Goal: Task Accomplishment & Management: Use online tool/utility

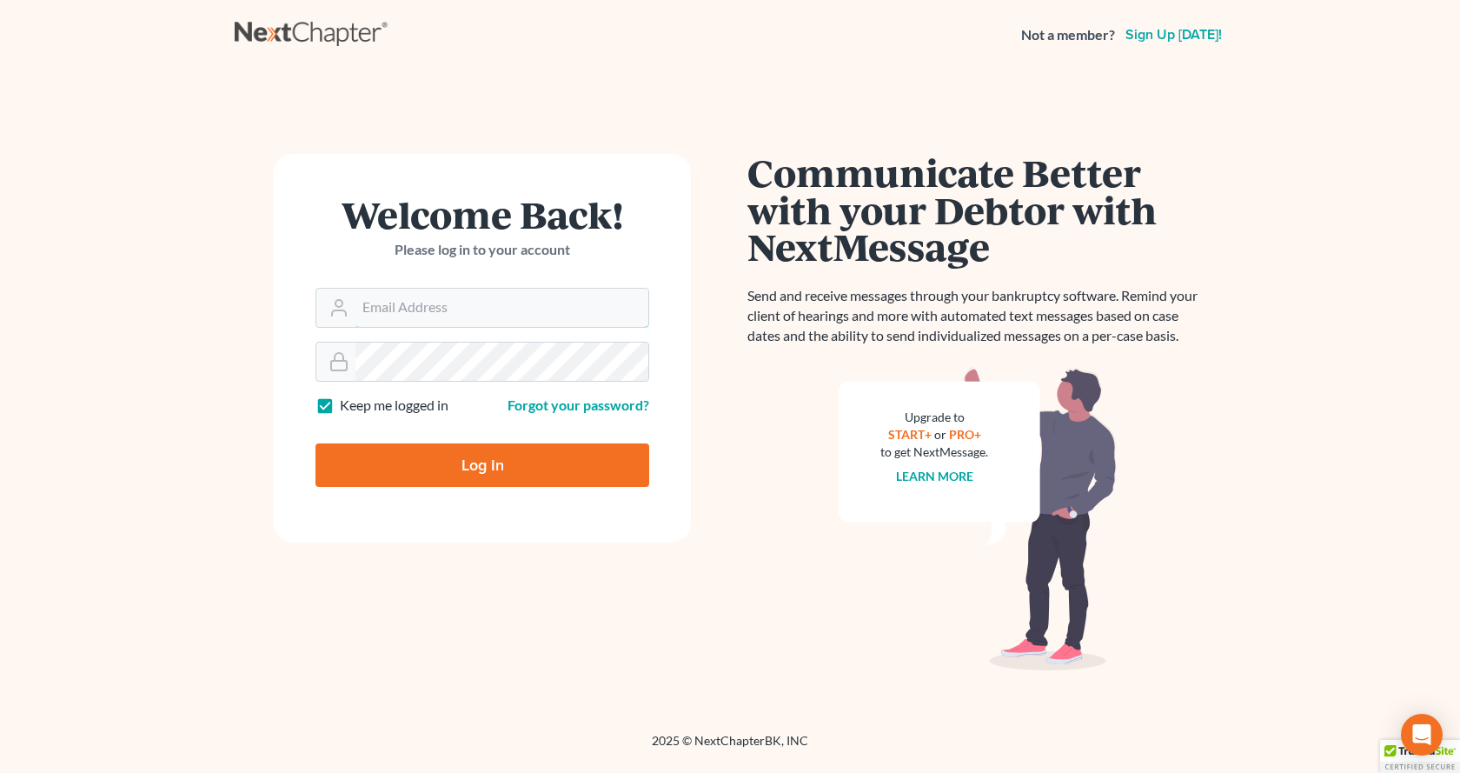
type input "[EMAIL_ADDRESS][DOMAIN_NAME]"
click at [546, 463] on input "Log In" at bounding box center [483, 464] width 334 height 43
type input "Thinking..."
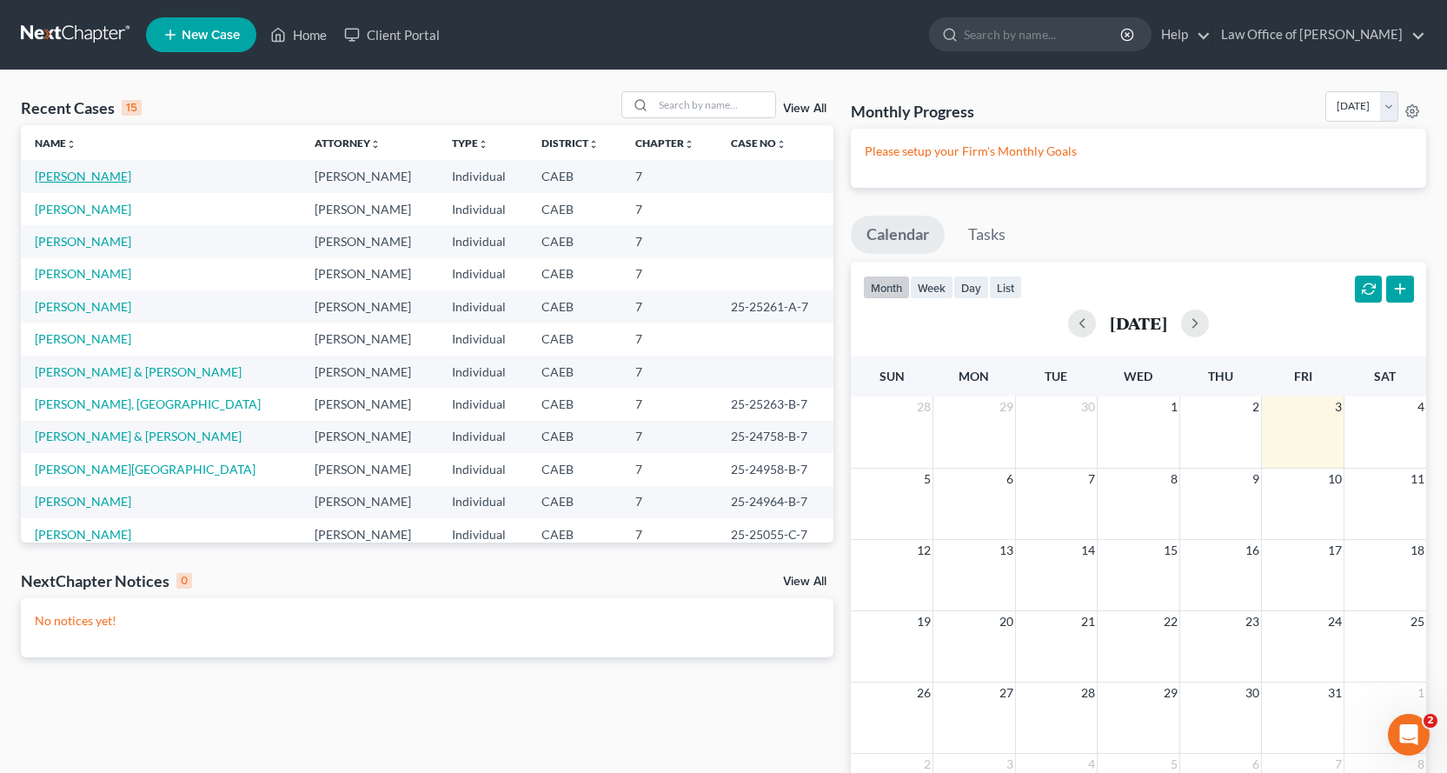
click at [63, 169] on link "[PERSON_NAME]" at bounding box center [83, 176] width 96 height 15
